Goal: Transaction & Acquisition: Purchase product/service

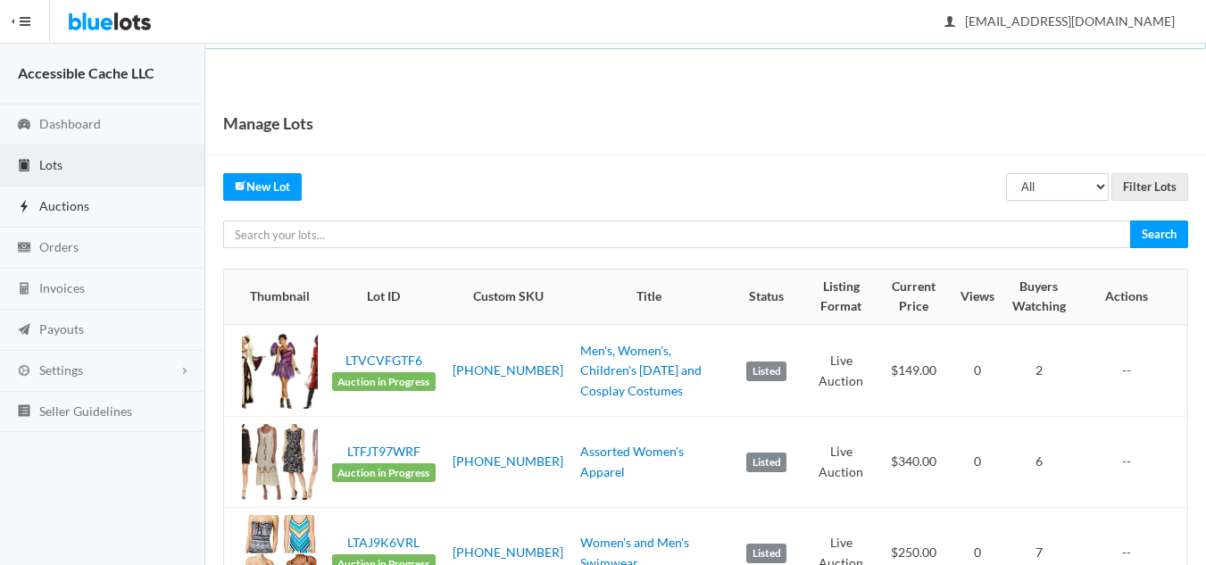
click at [64, 204] on span "Auctions" at bounding box center [64, 205] width 50 height 15
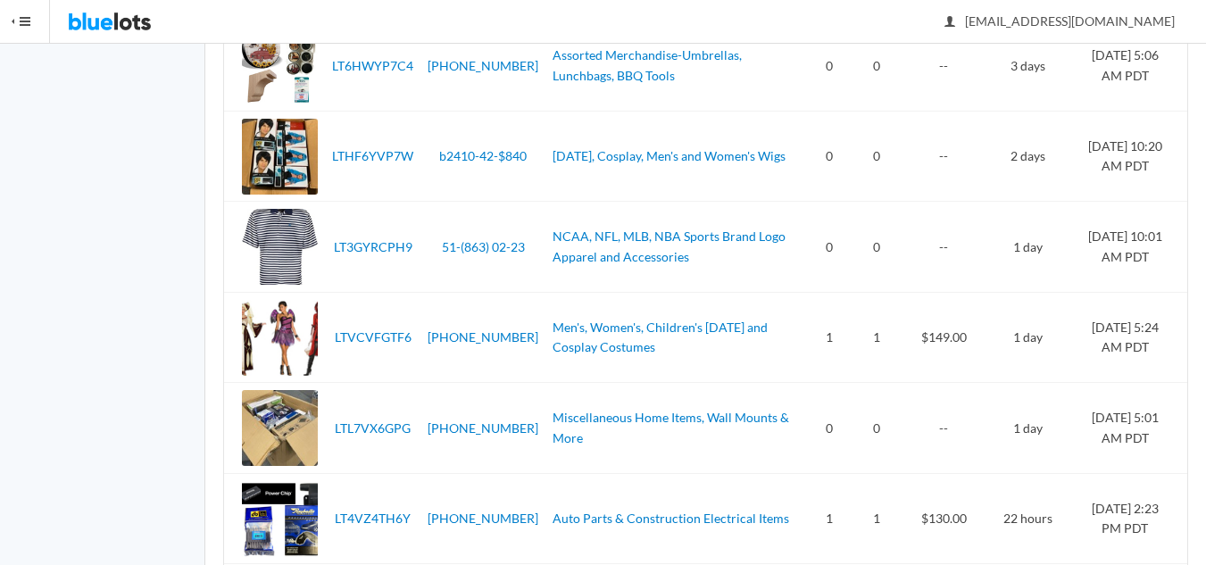
scroll to position [478, 0]
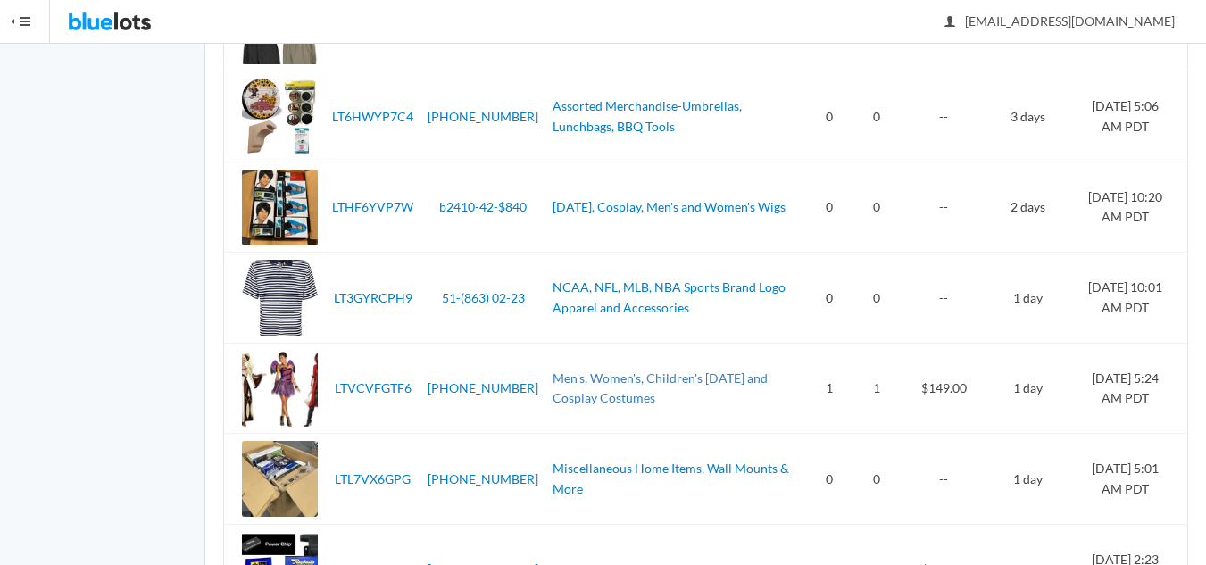
click at [592, 378] on link "Men's, Women's, Children's [DATE] and Cosplay Costumes" at bounding box center [660, 389] width 215 height 36
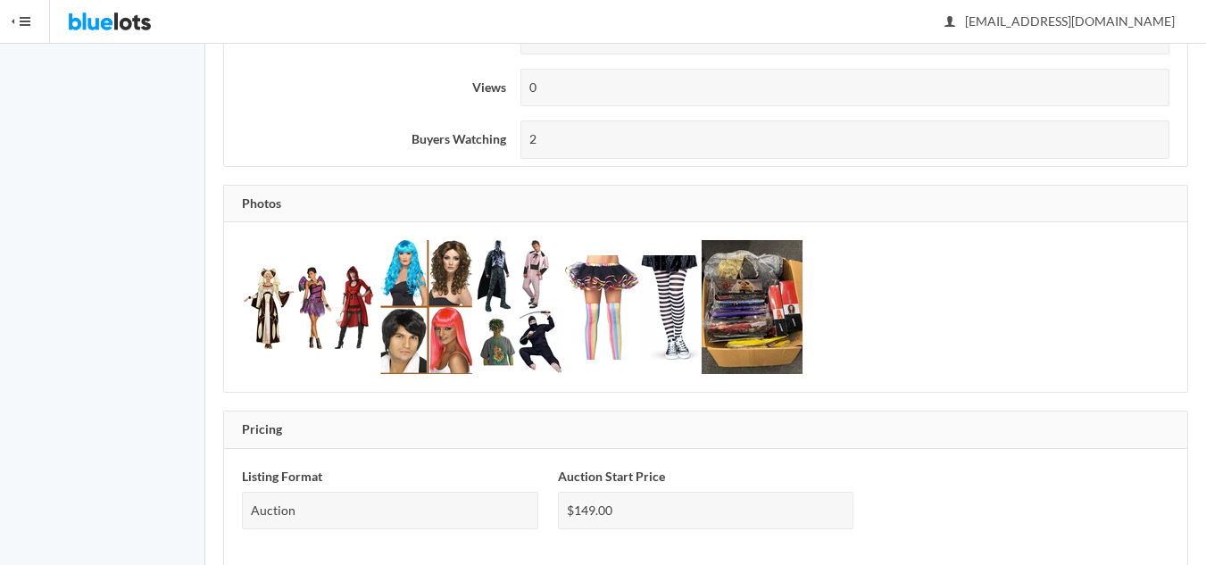
scroll to position [563, 0]
